Goal: Find specific page/section: Find specific page/section

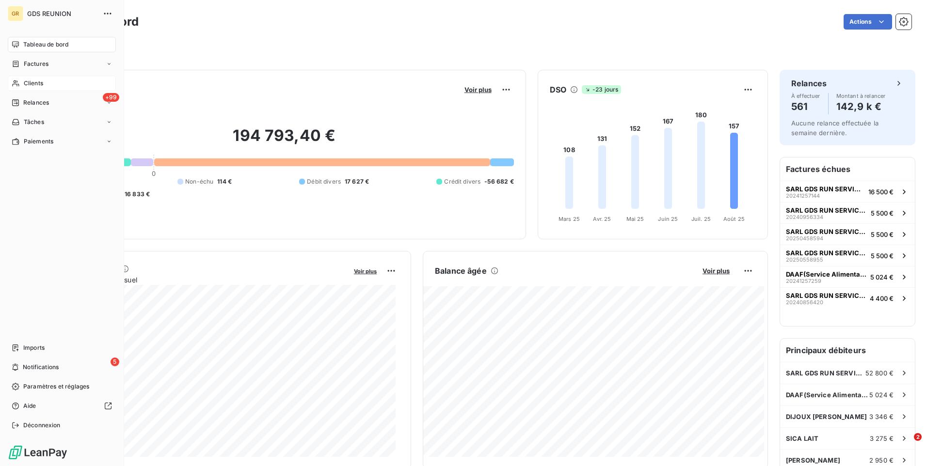
click at [32, 84] on span "Clients" at bounding box center [33, 83] width 19 height 9
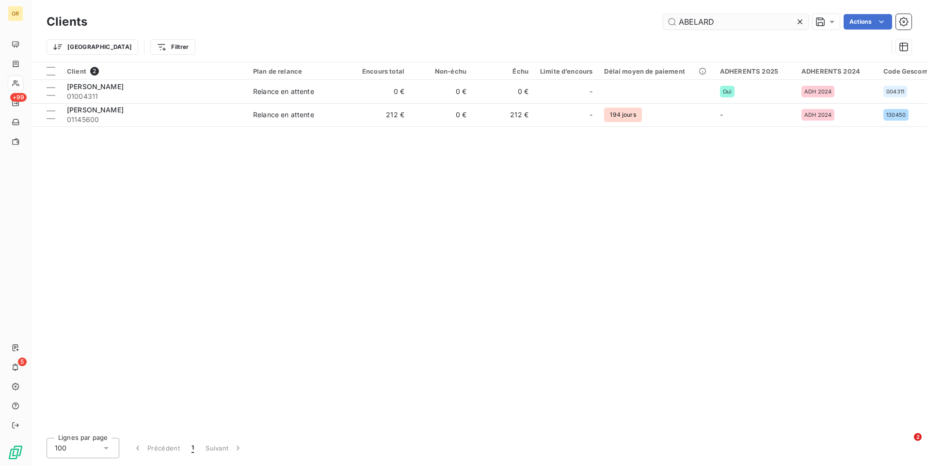
click at [724, 23] on input "ABELARD" at bounding box center [735, 22] width 145 height 16
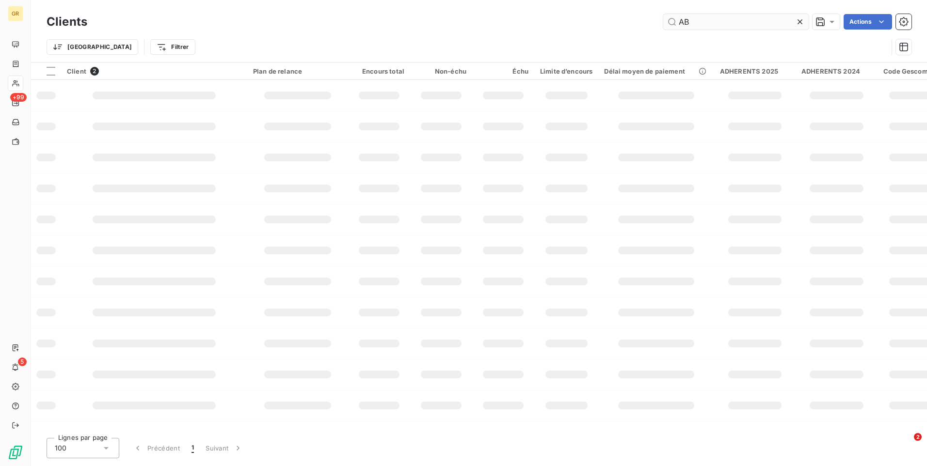
type input "A"
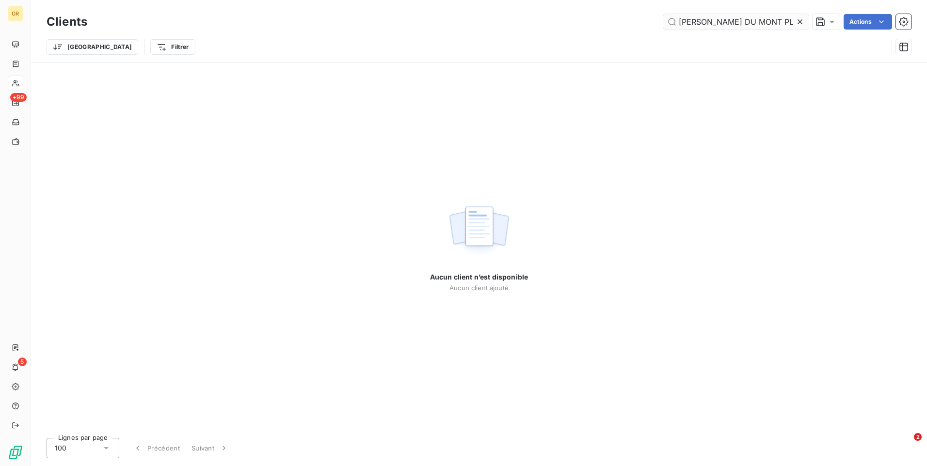
click at [710, 21] on input "[PERSON_NAME] DU MONT PLAISIR" at bounding box center [735, 22] width 145 height 16
click at [735, 22] on input "MONT PLAISIR" at bounding box center [735, 22] width 145 height 16
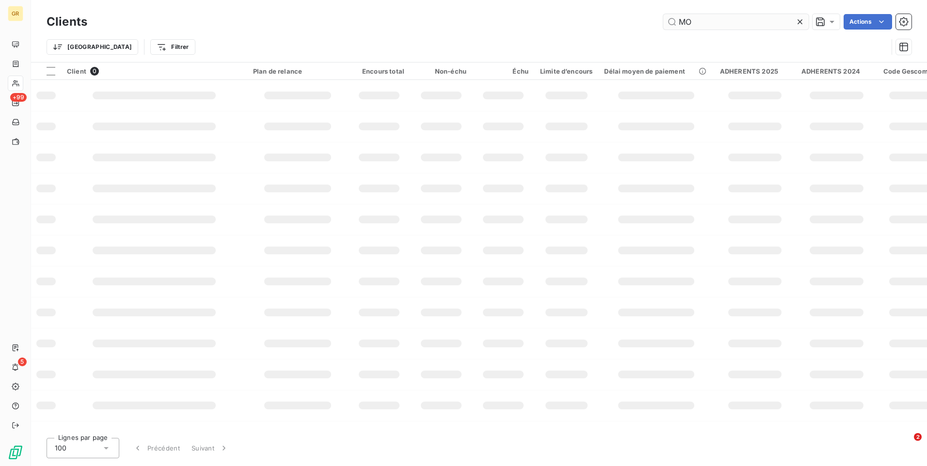
type input "M"
type input "E"
type input "M"
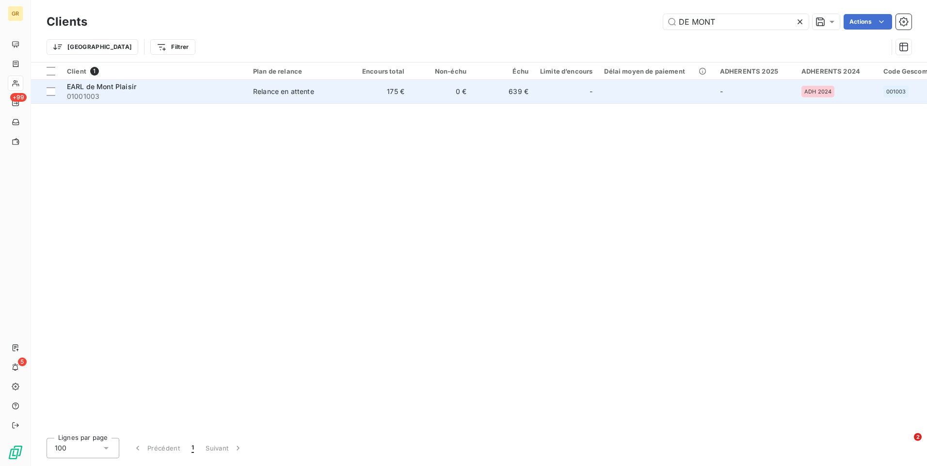
type input "DE MONT"
click at [299, 92] on div "Relance en attente" at bounding box center [283, 92] width 61 height 10
